Goal: Transaction & Acquisition: Purchase product/service

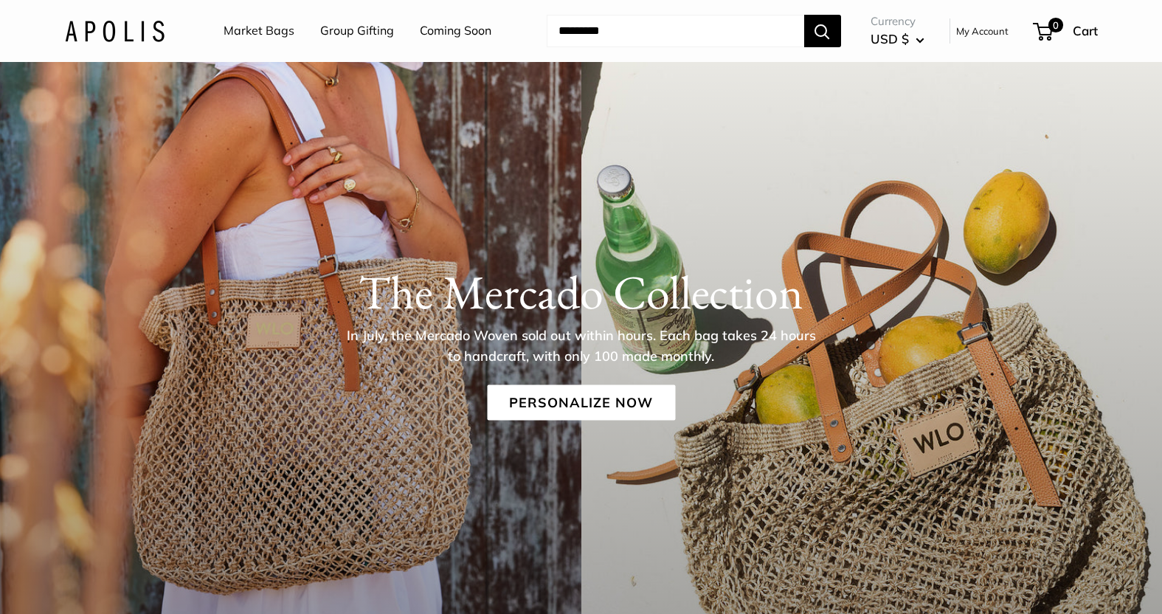
scroll to position [192, 0]
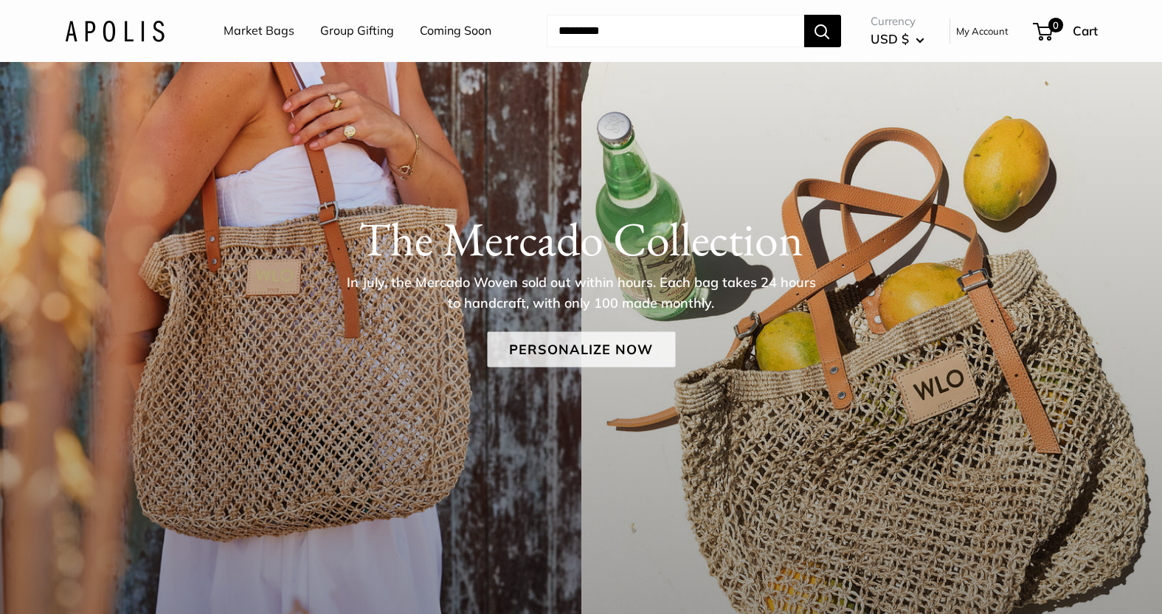
click at [592, 341] on link "Personalize Now" at bounding box center [581, 349] width 188 height 35
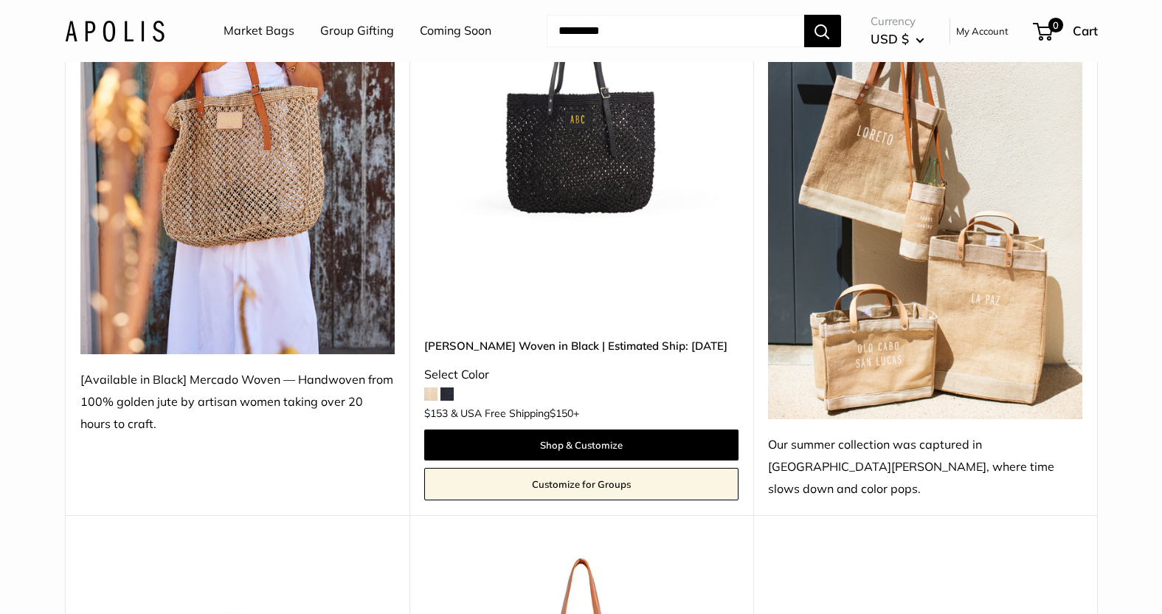
scroll to position [347, 0]
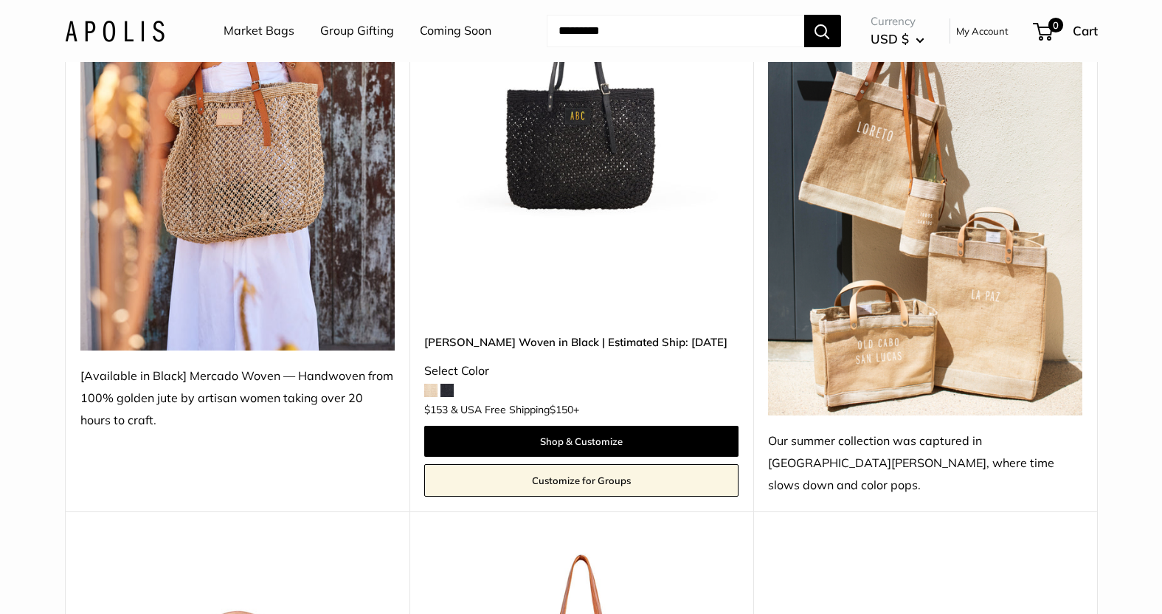
click at [222, 247] on img at bounding box center [237, 140] width 314 height 419
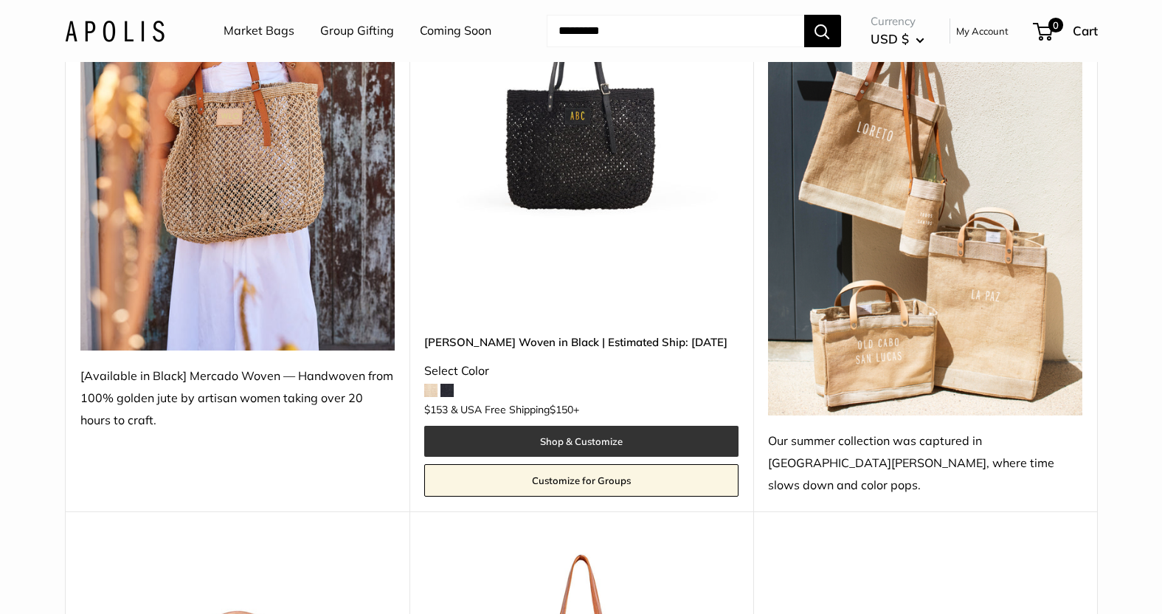
click at [570, 426] on link "Shop & Customize" at bounding box center [581, 441] width 314 height 31
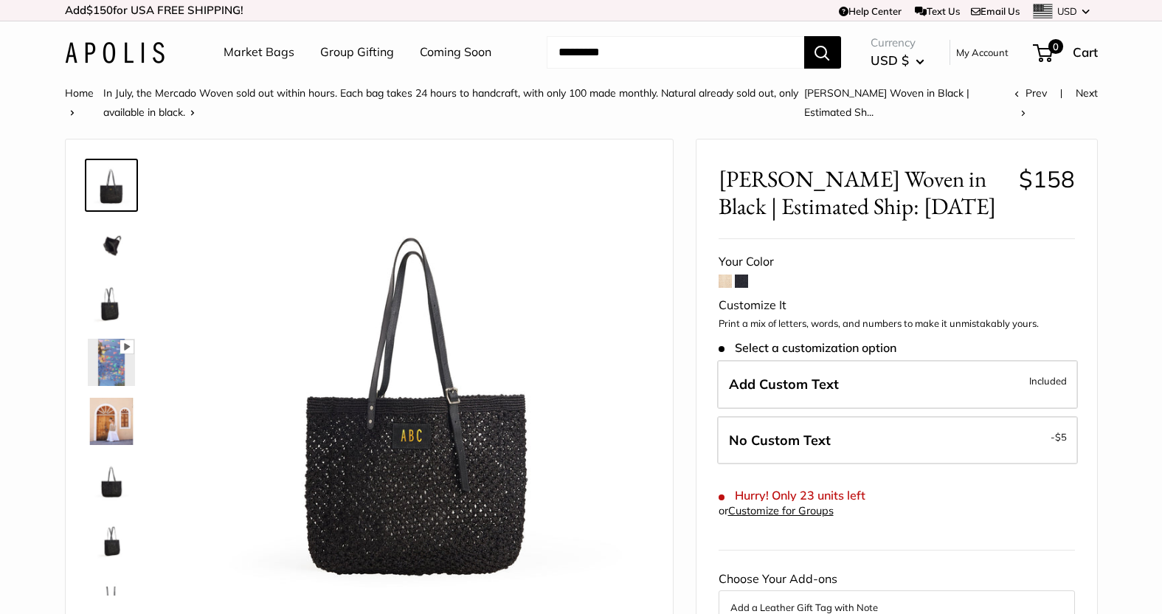
click at [720, 280] on span at bounding box center [724, 280] width 13 height 13
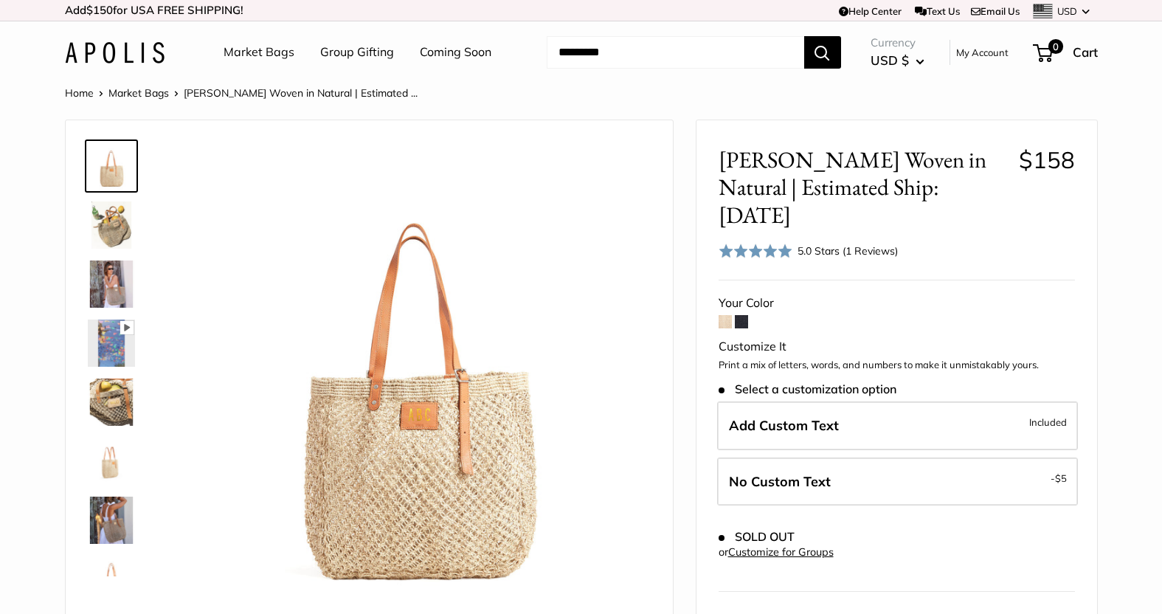
click at [741, 315] on span at bounding box center [741, 321] width 13 height 13
